Goal: Check status

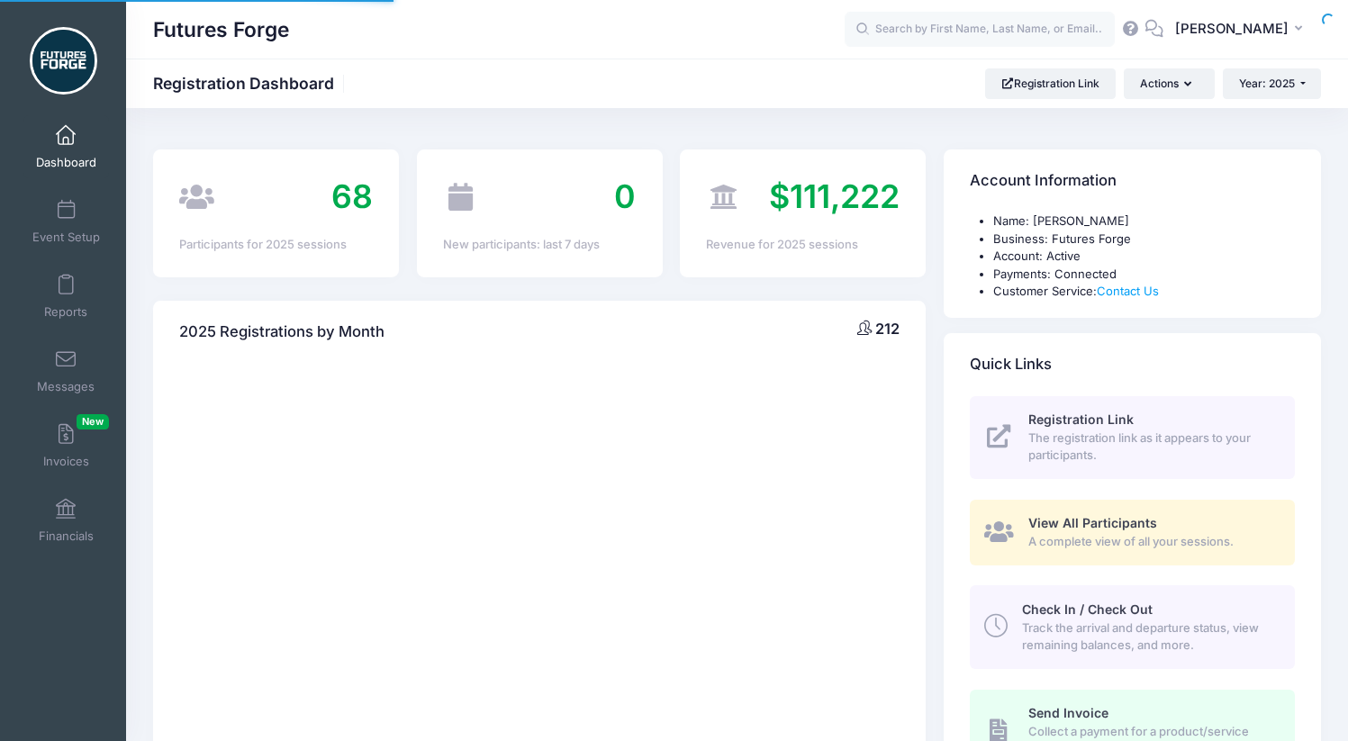
select select
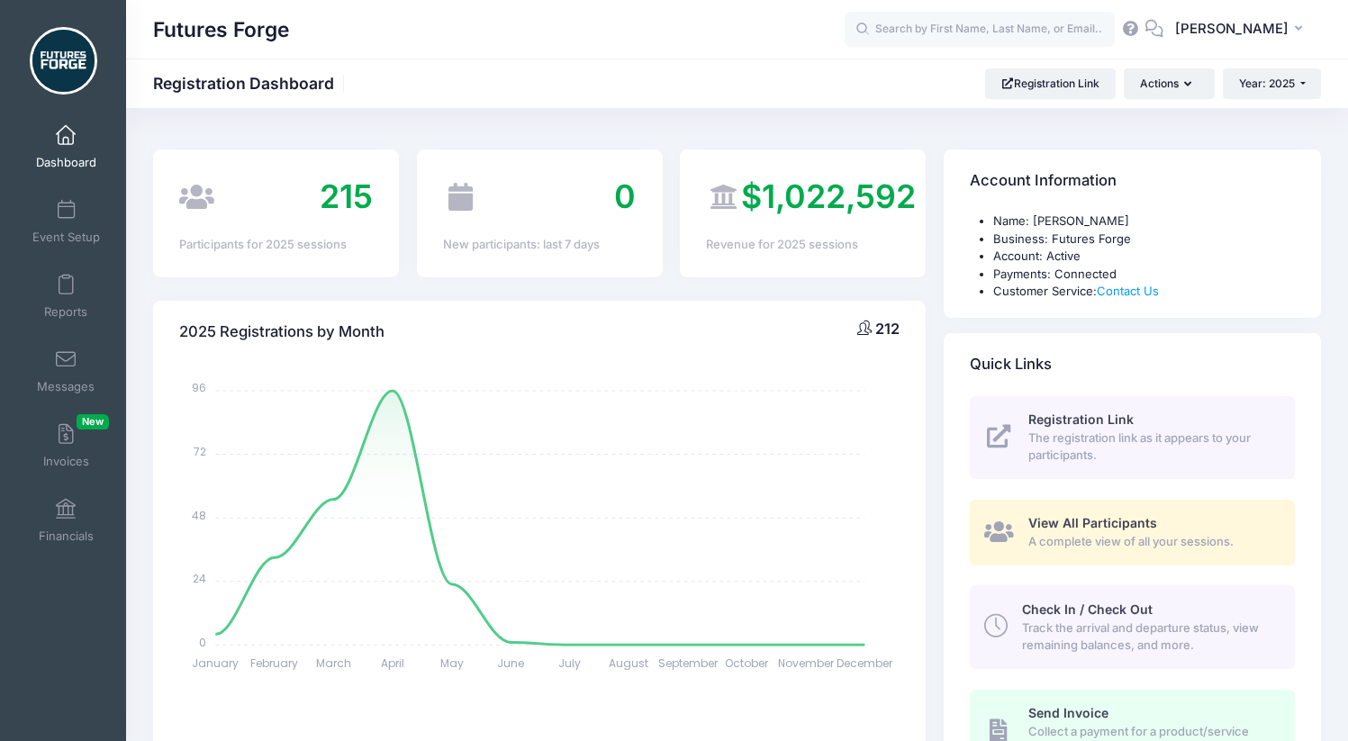
click at [1290, 68] on div "Year: 2025 Year: 2026 Year: 2025 Year: 2024" at bounding box center [1272, 83] width 98 height 31
click at [1288, 75] on button "Year: 2025" at bounding box center [1272, 83] width 98 height 31
click at [1275, 122] on link "Year: 2026" at bounding box center [1281, 117] width 117 height 23
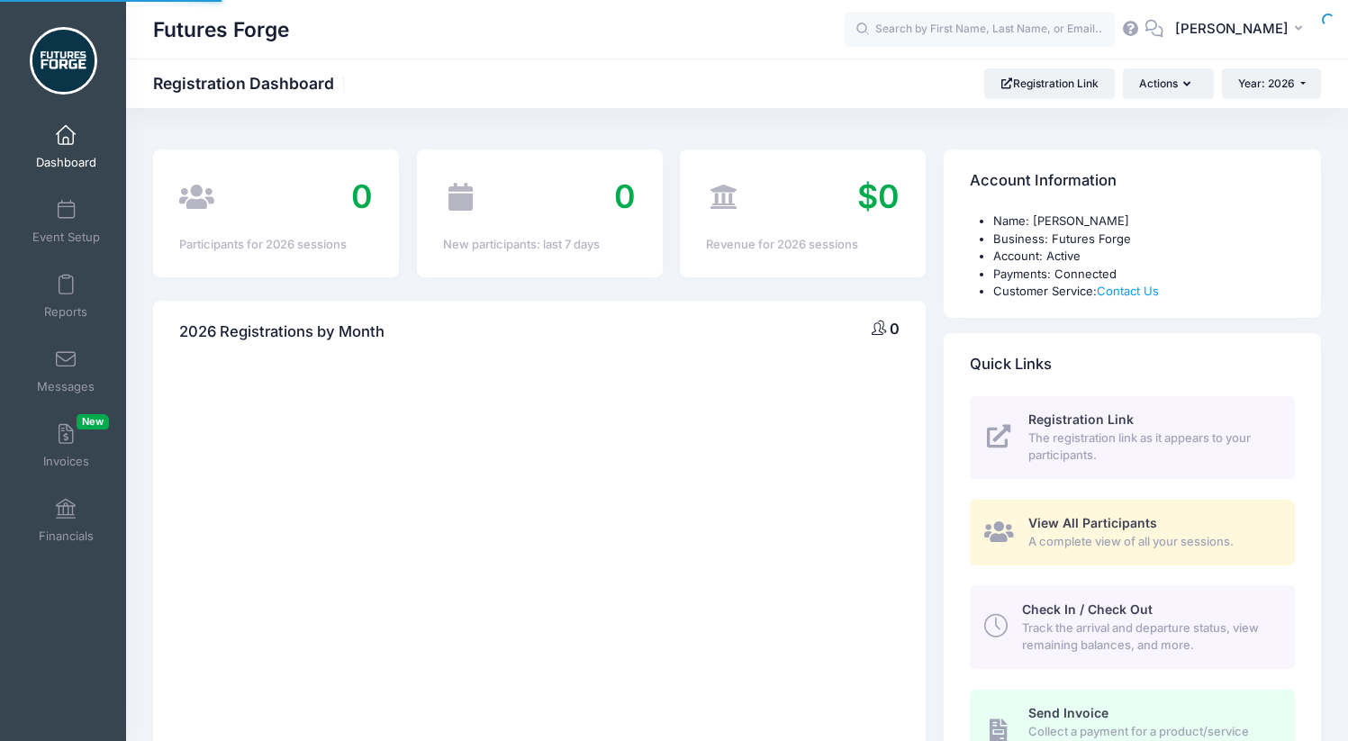
select select
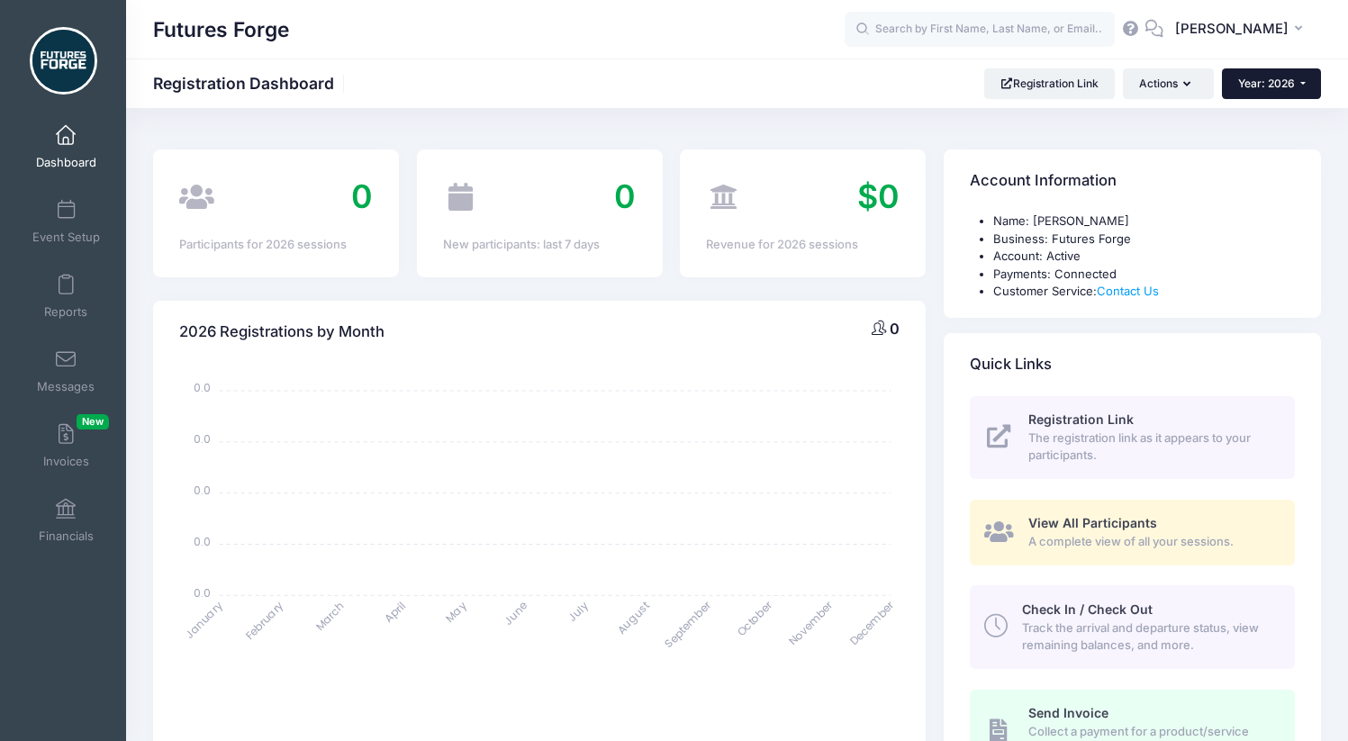
click at [1262, 89] on button "Year: 2026" at bounding box center [1271, 83] width 99 height 31
click at [1250, 135] on link "Year: 2025" at bounding box center [1280, 141] width 117 height 23
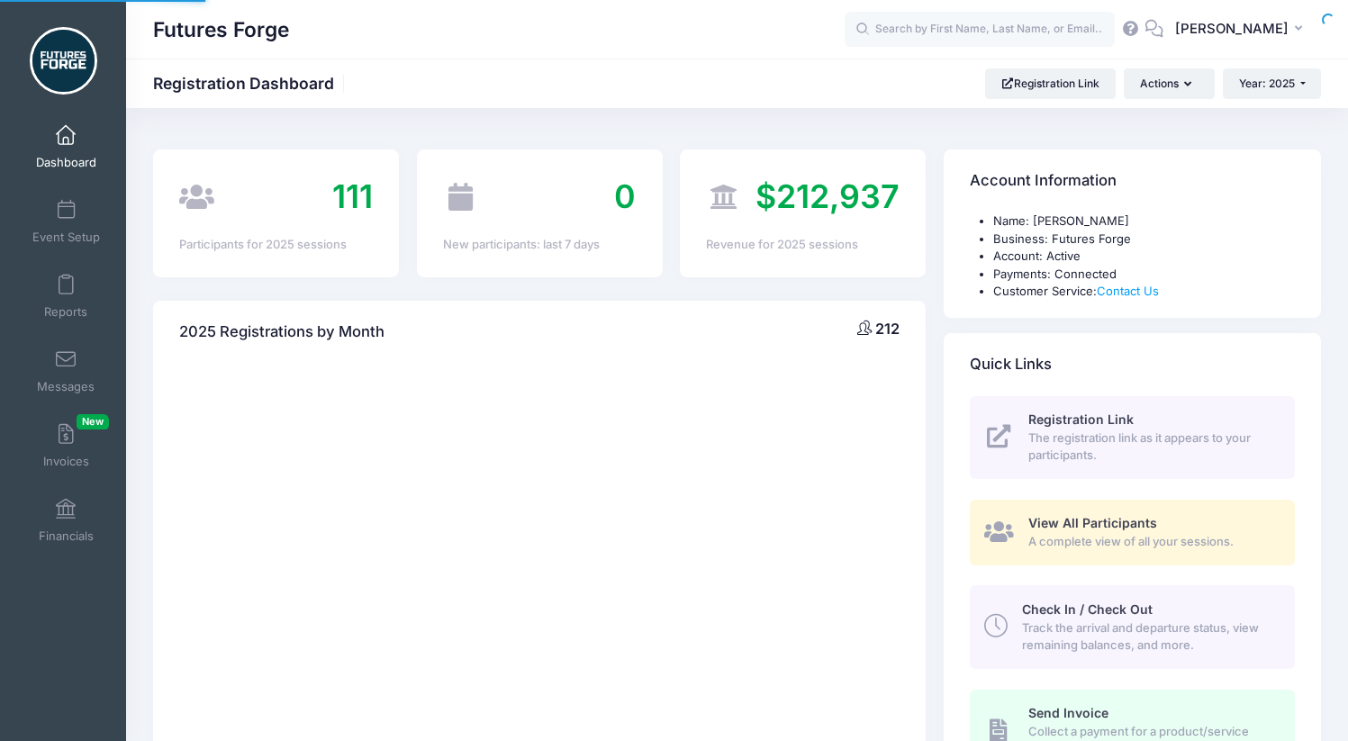
select select
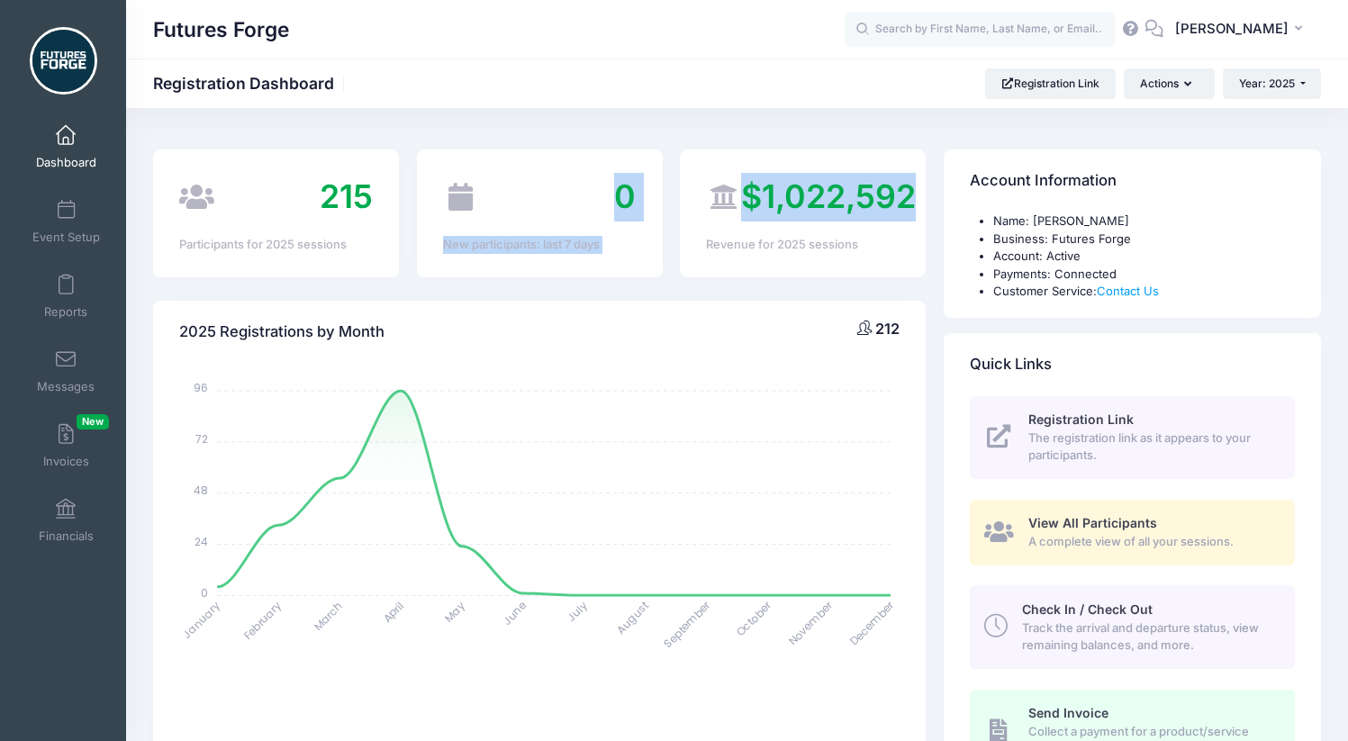
drag, startPoint x: 918, startPoint y: 193, endPoint x: 430, endPoint y: 205, distance: 488.1
click at [430, 205] on div "215 Participants for 2025 sessions 0 New participants: last 7 days $1,022,592 R…" at bounding box center [539, 212] width 790 height 127
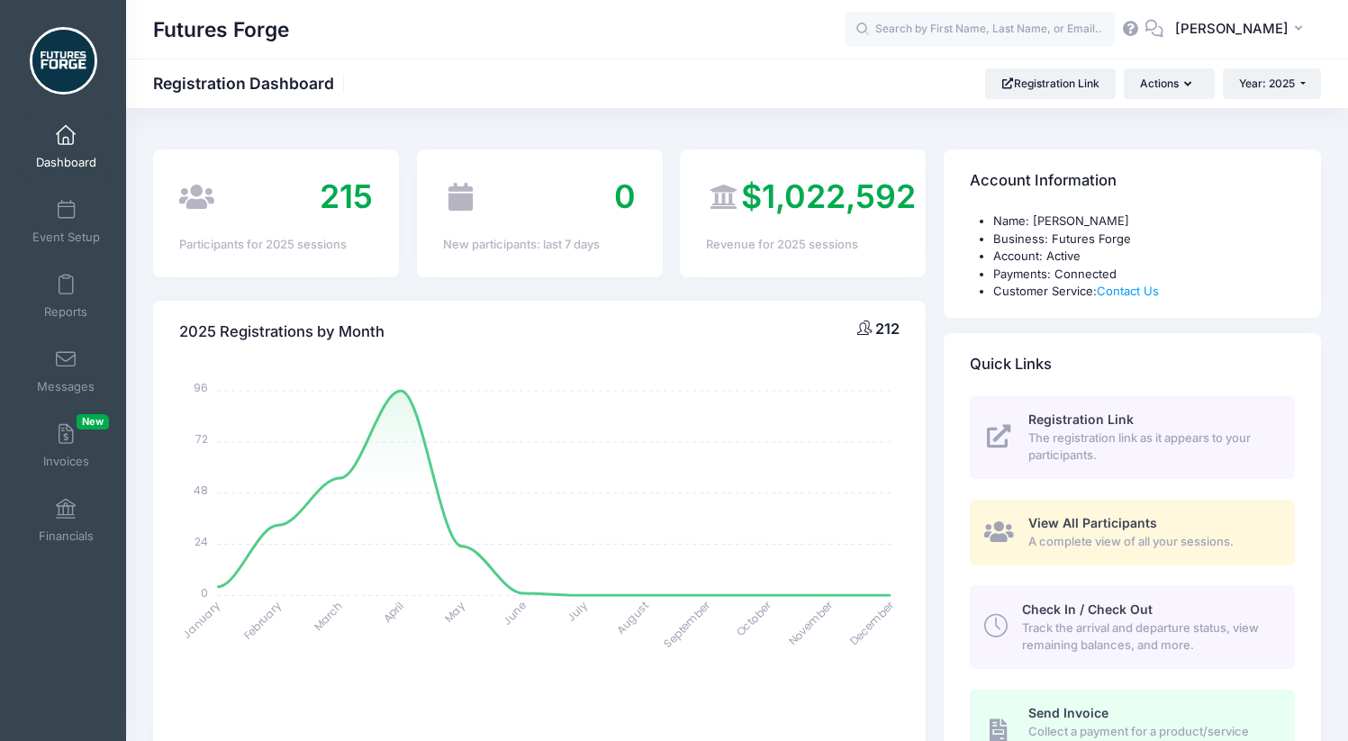
click at [339, 222] on div "215 Participants for 2025 sessions" at bounding box center [276, 212] width 246 height 127
click at [1299, 84] on button "Year: 2025" at bounding box center [1272, 83] width 98 height 31
click at [1276, 174] on link "Year: 2024" at bounding box center [1281, 164] width 117 height 23
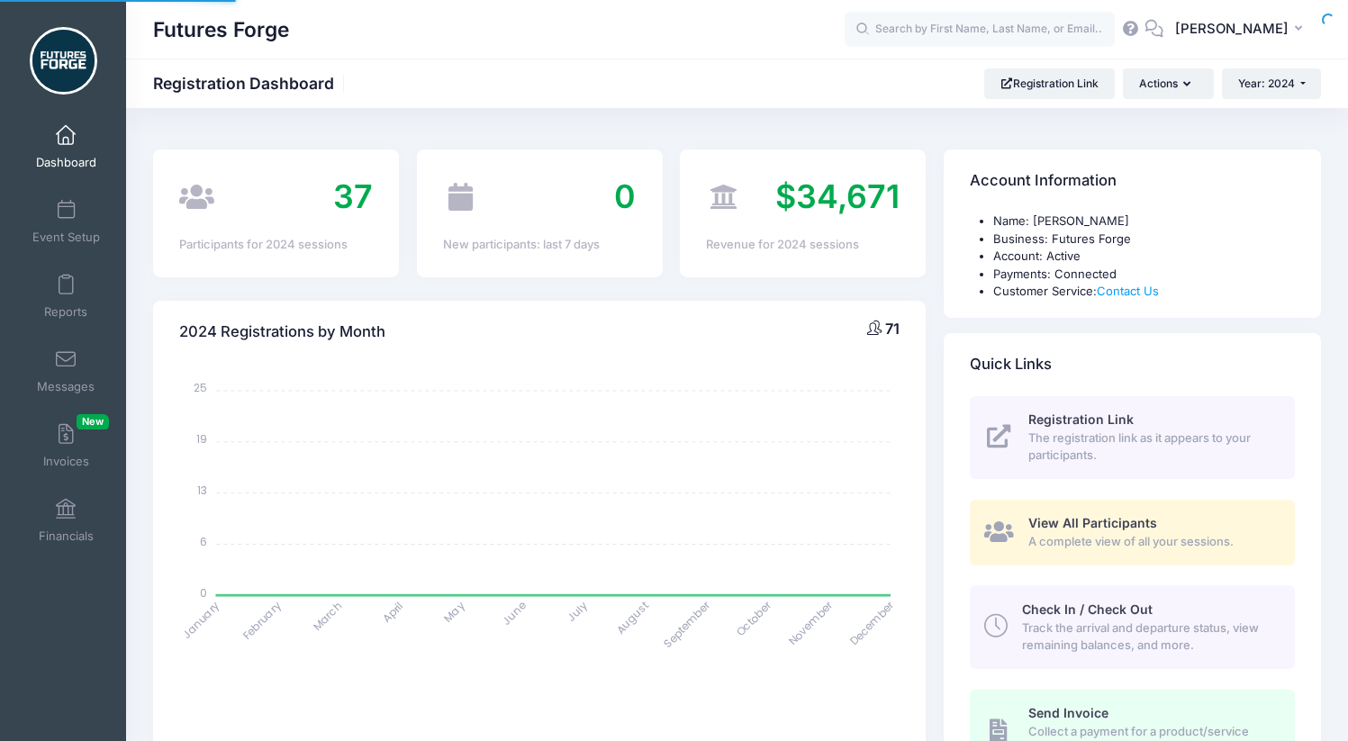
select select
